Goal: Find specific page/section: Find specific page/section

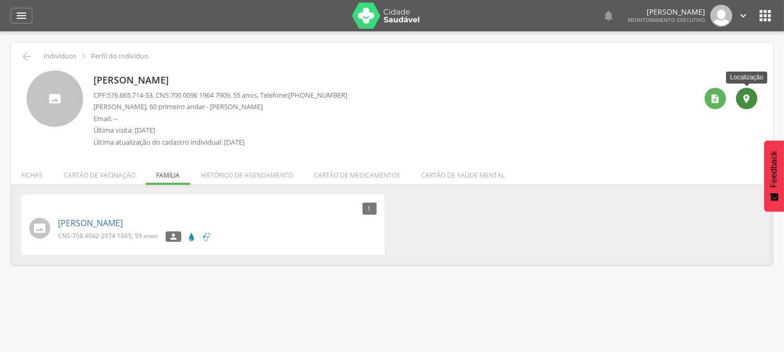
click at [750, 102] on icon "" at bounding box center [747, 98] width 10 height 10
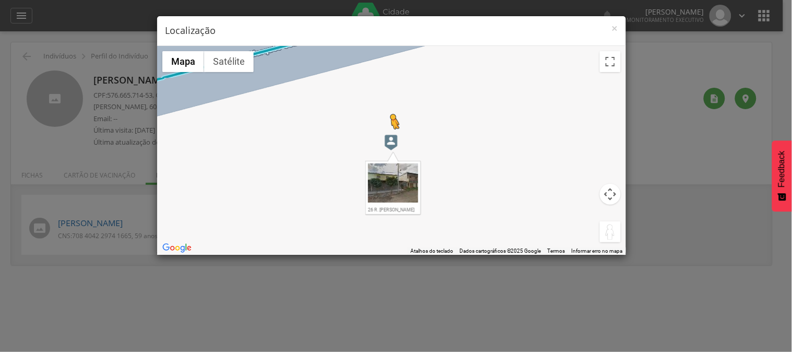
drag, startPoint x: 611, startPoint y: 231, endPoint x: 389, endPoint y: 139, distance: 240.3
click at [387, 139] on div "Pressione as teclas Alt + Enter para ativar o recurso de arrastar com o teclado…" at bounding box center [391, 150] width 469 height 209
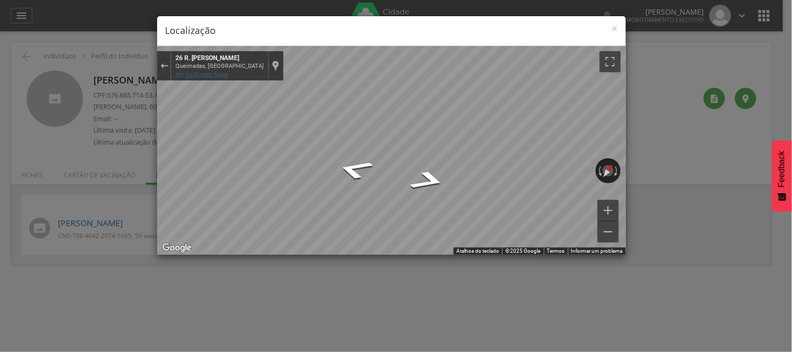
click at [185, 77] on div "← Mover para a esquerda → Mover para a direita ↑ Mover para cima ↓ Mover para b…" at bounding box center [391, 150] width 469 height 209
click at [203, 162] on div "Mapa" at bounding box center [391, 150] width 469 height 209
drag, startPoint x: 399, startPoint y: 167, endPoint x: 112, endPoint y: 157, distance: 286.9
click at [112, 157] on div "× Localização ← Mover para a esquerda → Mover para a direita ↑ Mover para cima …" at bounding box center [396, 176] width 792 height 352
click at [361, 247] on div "Mapa" at bounding box center [391, 150] width 469 height 209
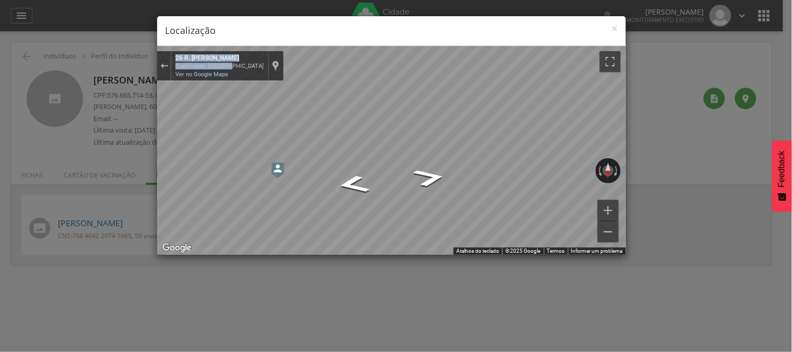
click at [316, 212] on div "← Mover para a esquerda → Mover para a direita ↑ Mover para cima ↓ Mover para b…" at bounding box center [391, 150] width 469 height 209
drag, startPoint x: 277, startPoint y: 77, endPoint x: 141, endPoint y: 129, distance: 146.0
click at [122, 124] on div "× Localização ← Mover para a esquerda → Mover para a direita ↑ Mover para cima …" at bounding box center [396, 176] width 792 height 352
click at [247, 34] on div "× Localização ← Mover para a esquerda → Mover para a direita ↑ Mover para cima …" at bounding box center [392, 136] width 470 height 240
click at [640, 184] on div "× Localização ← Mover para a esquerda → Mover para a direita ↑ Mover para cima …" at bounding box center [396, 176] width 792 height 352
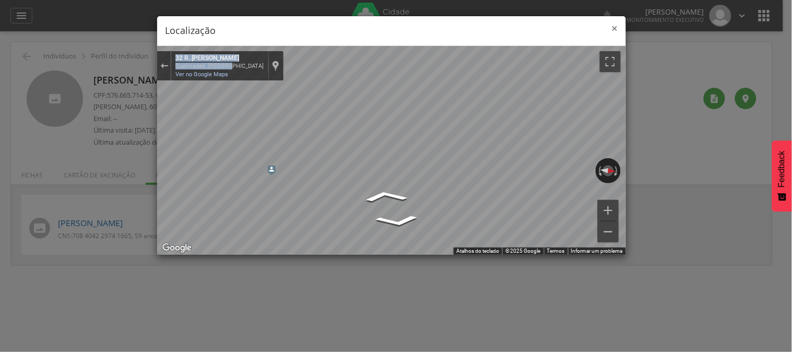
click at [616, 29] on span "×" at bounding box center [615, 28] width 6 height 15
